Goal: Information Seeking & Learning: Learn about a topic

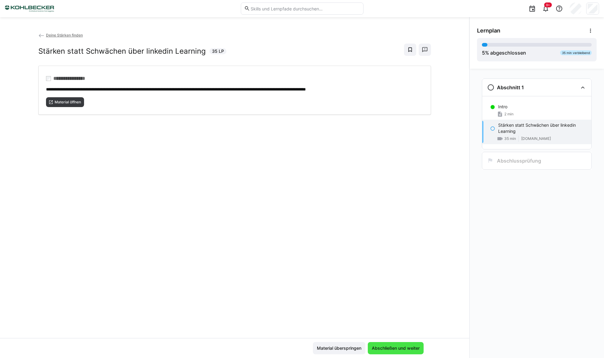
click at [392, 348] on span "Abschließen und weiter" at bounding box center [396, 348] width 50 height 6
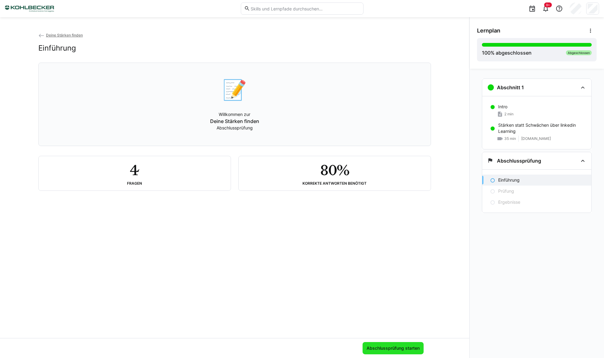
click at [390, 346] on span "Abschlussprüfung starten" at bounding box center [393, 348] width 55 height 6
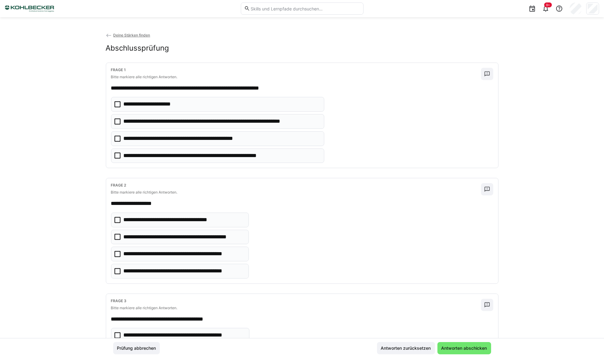
click at [115, 154] on icon at bounding box center [117, 155] width 6 height 6
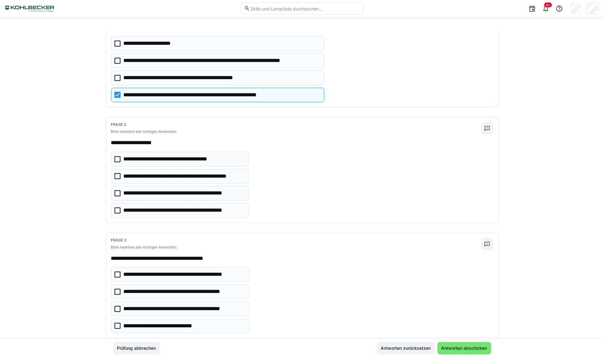
scroll to position [83, 0]
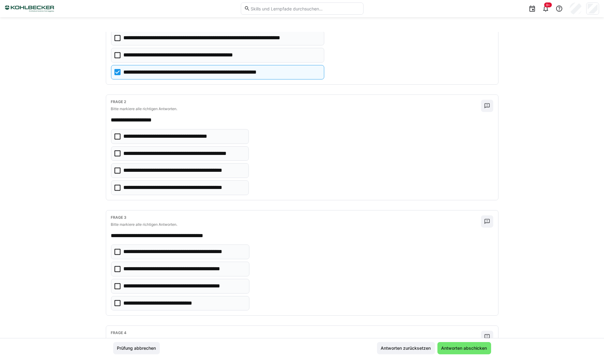
click at [116, 187] on icon at bounding box center [117, 188] width 6 height 6
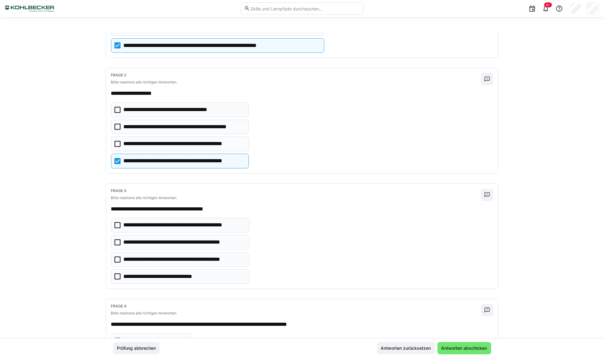
scroll to position [111, 0]
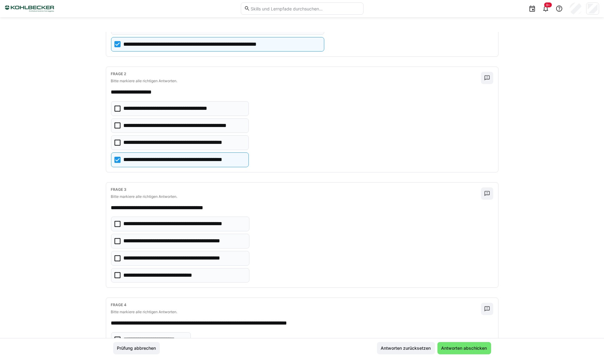
click at [117, 258] on icon at bounding box center [117, 258] width 6 height 6
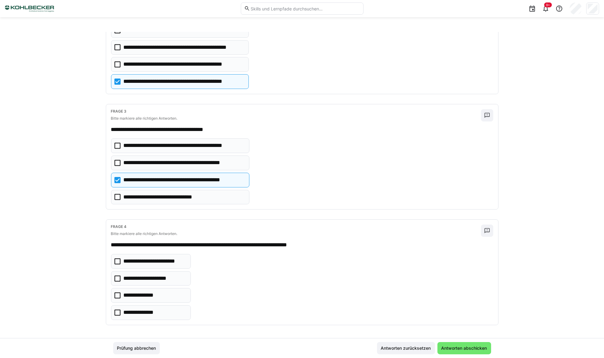
scroll to position [190, 0]
click at [115, 259] on icon at bounding box center [117, 261] width 6 height 6
click at [464, 348] on span "Antworten abschicken" at bounding box center [464, 348] width 48 height 6
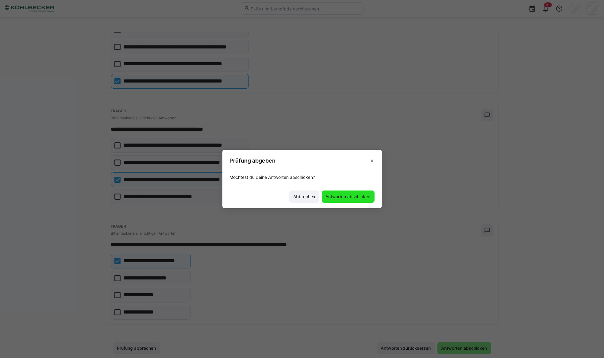
click at [348, 196] on span "Antworten abschicken" at bounding box center [348, 197] width 47 height 6
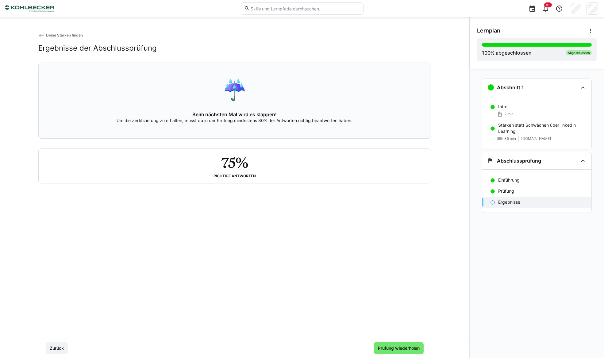
click at [503, 202] on p "Ergebnisse" at bounding box center [509, 202] width 22 height 6
click at [492, 201] on eds-icon at bounding box center [492, 202] width 5 height 5
click at [399, 349] on span "Prüfung wiederholen" at bounding box center [399, 348] width 44 height 6
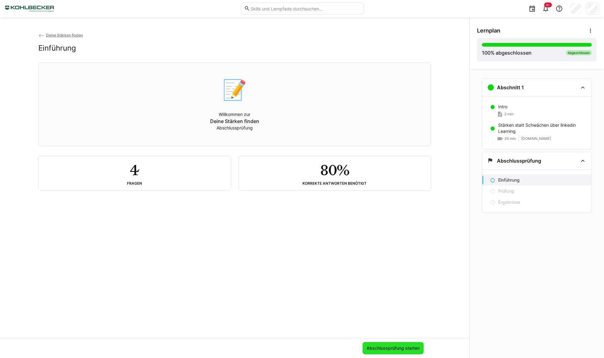
click at [397, 347] on span "Abschlussprüfung starten" at bounding box center [393, 348] width 55 height 6
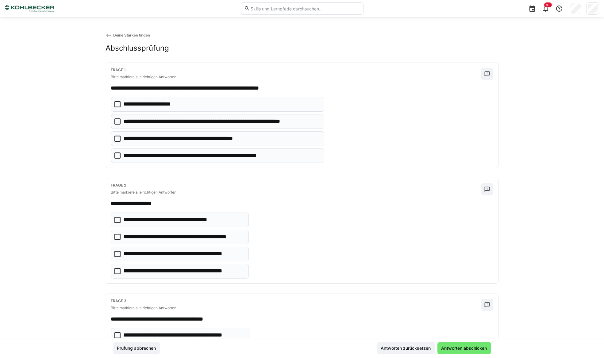
click at [115, 155] on icon at bounding box center [117, 155] width 6 height 6
click at [117, 139] on icon at bounding box center [117, 139] width 6 height 6
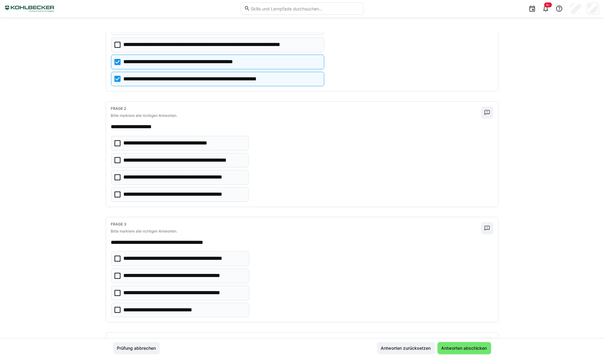
scroll to position [83, 0]
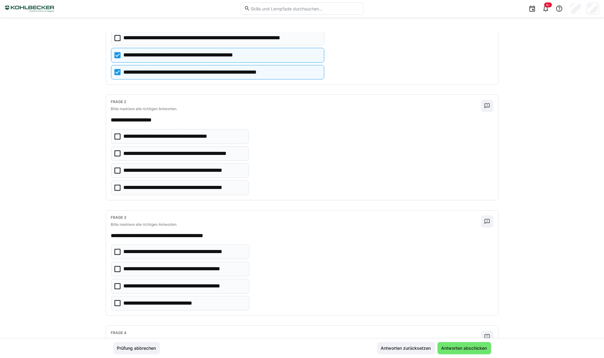
click at [116, 187] on icon at bounding box center [117, 188] width 6 height 6
click at [114, 285] on icon at bounding box center [117, 286] width 6 height 6
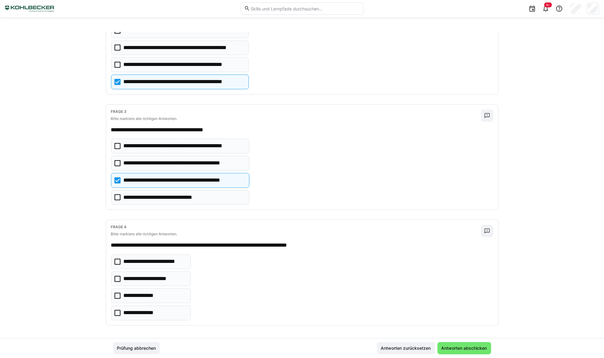
scroll to position [190, 0]
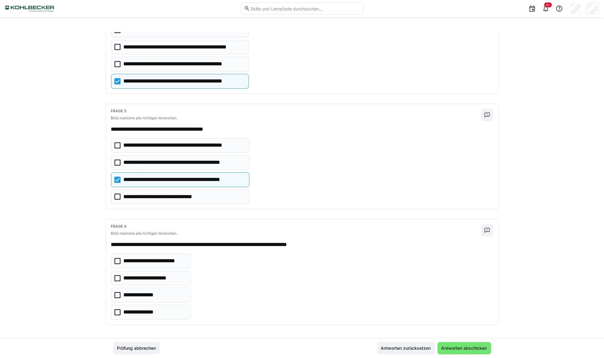
click at [116, 259] on icon at bounding box center [117, 261] width 6 height 6
click at [473, 347] on span "Antworten abschicken" at bounding box center [464, 348] width 48 height 6
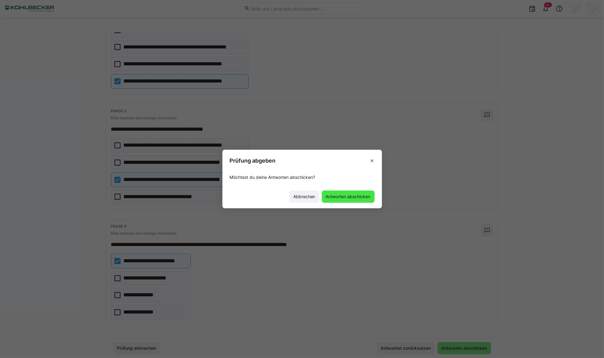
click at [347, 197] on span "Antworten abschicken" at bounding box center [348, 197] width 47 height 6
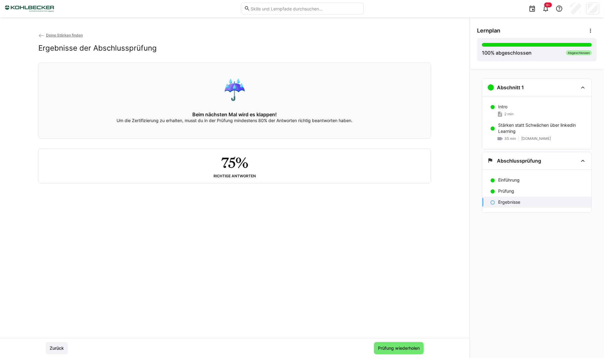
click at [237, 170] on h2 "75%" at bounding box center [234, 163] width 27 height 18
click at [388, 348] on span "Prüfung wiederholen" at bounding box center [399, 348] width 44 height 6
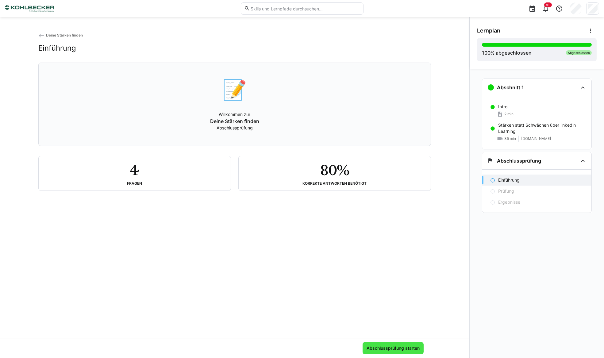
click at [401, 349] on span "Abschlussprüfung starten" at bounding box center [393, 348] width 55 height 6
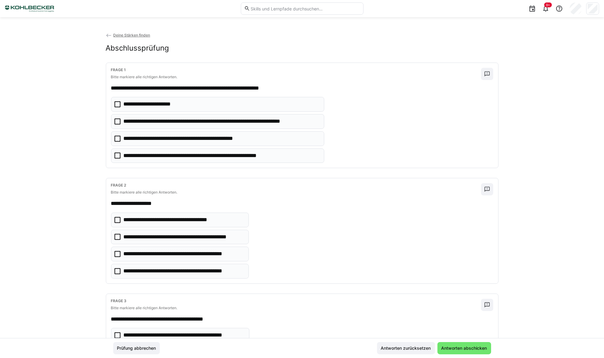
click at [116, 271] on icon at bounding box center [117, 271] width 6 height 6
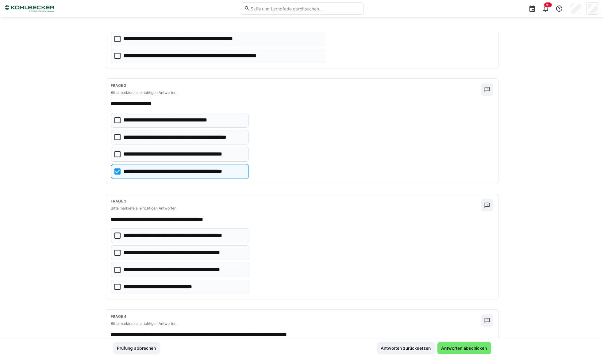
scroll to position [111, 0]
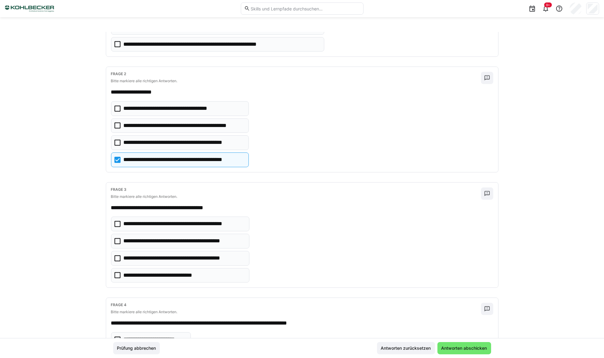
click at [116, 256] on icon at bounding box center [117, 258] width 6 height 6
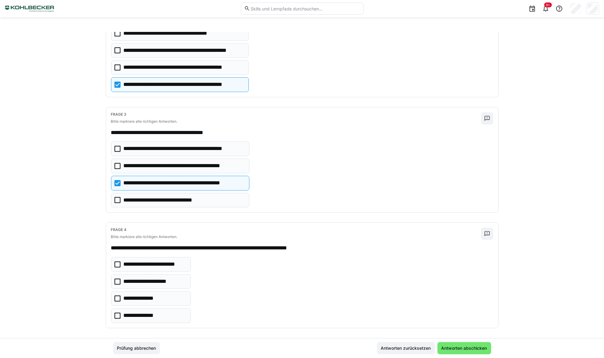
scroll to position [190, 0]
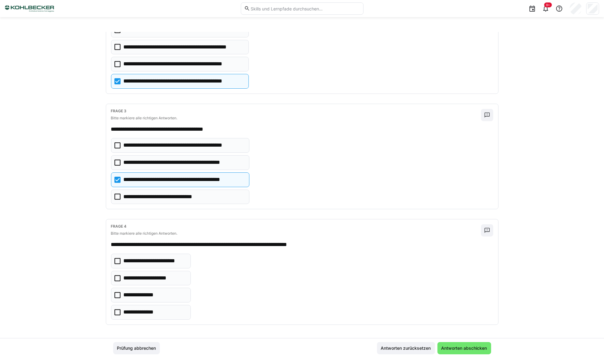
click at [115, 196] on icon at bounding box center [117, 197] width 6 height 6
click at [117, 258] on icon at bounding box center [117, 261] width 6 height 6
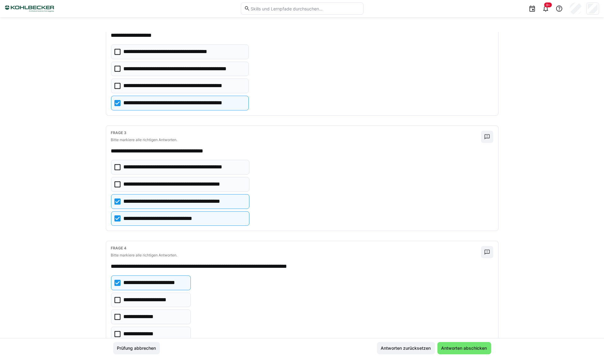
scroll to position [50, 0]
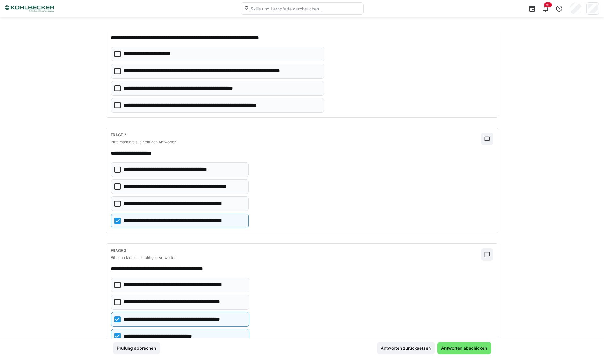
click at [117, 106] on icon at bounding box center [117, 105] width 6 height 6
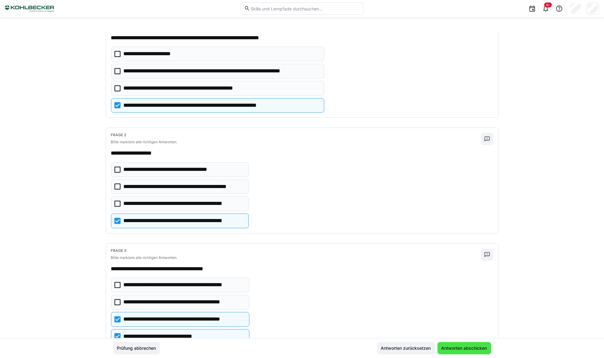
click at [466, 348] on span "Antworten abschicken" at bounding box center [464, 348] width 48 height 6
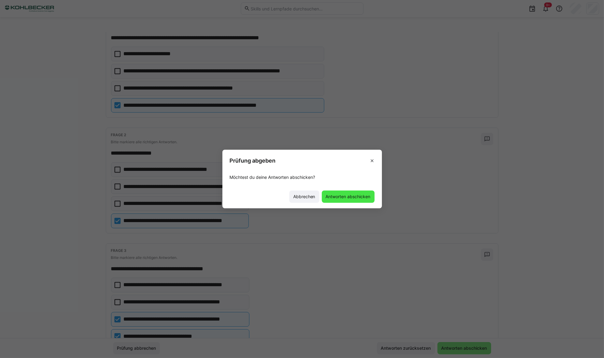
click at [358, 196] on span "Antworten abschicken" at bounding box center [348, 197] width 47 height 6
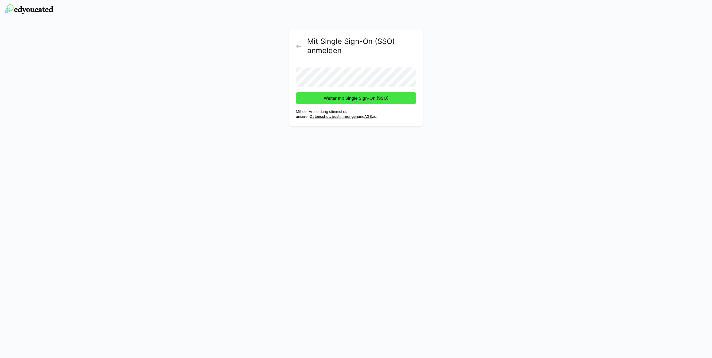
click at [332, 98] on span "Weiter mit Single Sign-On (SSO)" at bounding box center [356, 98] width 67 height 6
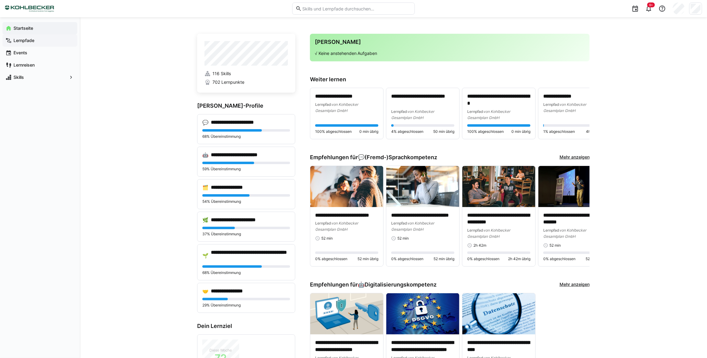
click at [0, 0] on app-navigation-label "Lernpfade" at bounding box center [0, 0] width 0 height 0
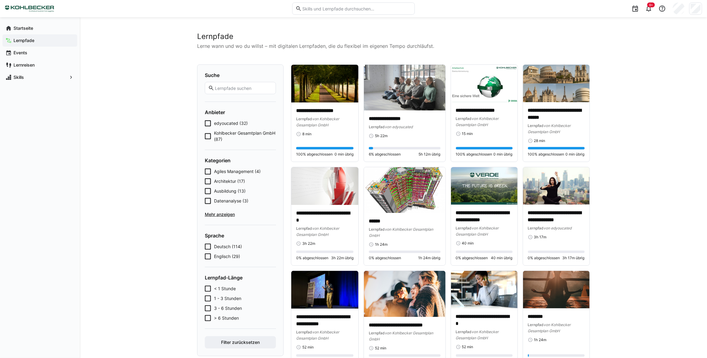
click at [208, 191] on icon at bounding box center [208, 191] width 6 height 6
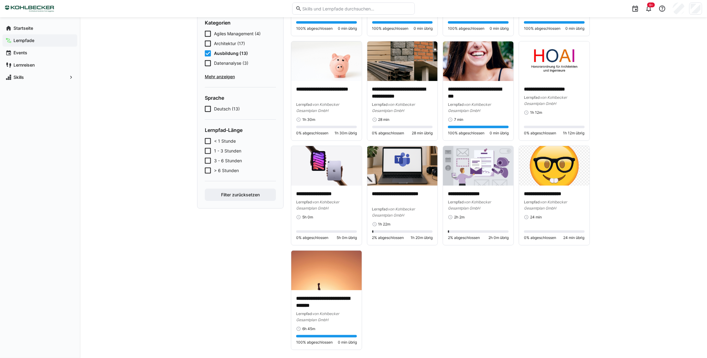
scroll to position [134, 0]
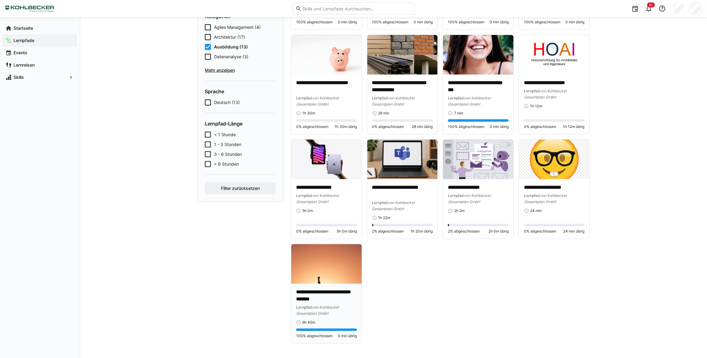
click at [334, 298] on p "**********" at bounding box center [326, 296] width 61 height 14
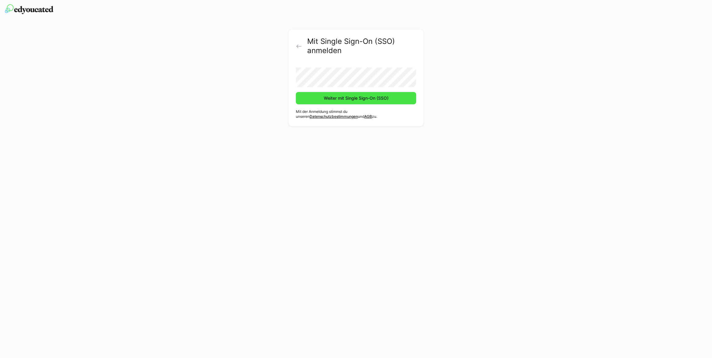
click at [334, 99] on span "Weiter mit Single Sign-On (SSO)" at bounding box center [356, 98] width 67 height 6
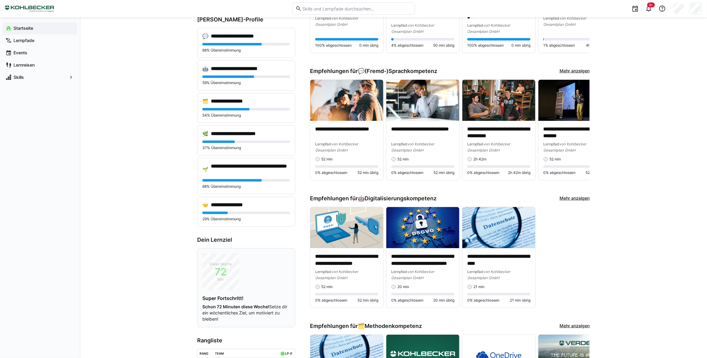
scroll to position [83, 0]
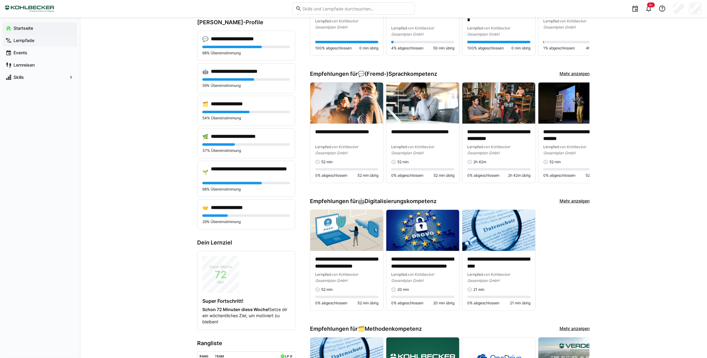
click at [0, 0] on app-navigation-label "Lernpfade" at bounding box center [0, 0] width 0 height 0
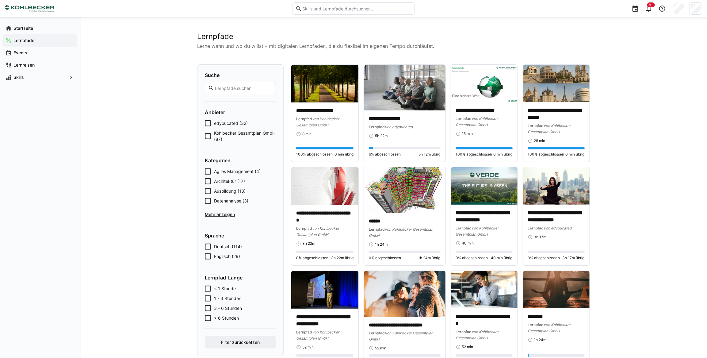
click at [232, 190] on span "Ausbildung (13)" at bounding box center [230, 191] width 32 height 6
